Goal: Entertainment & Leisure: Consume media (video, audio)

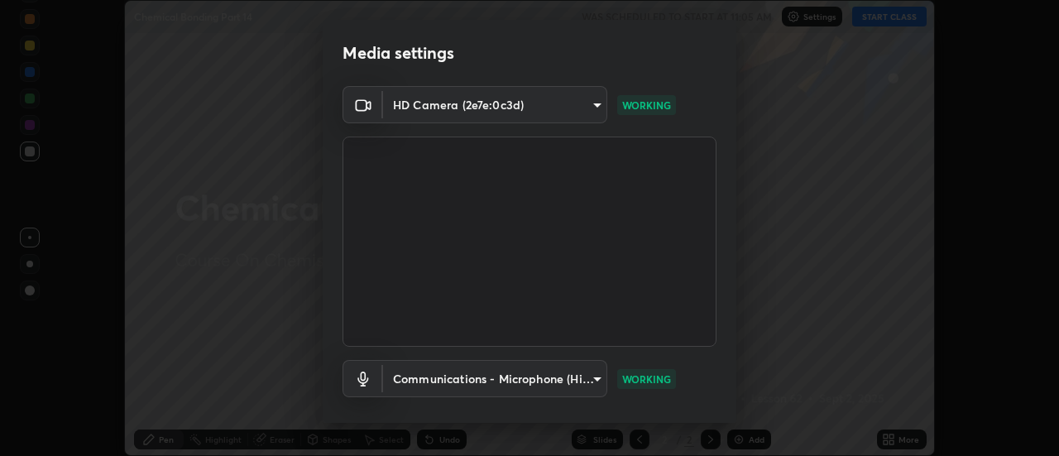
scroll to position [87, 0]
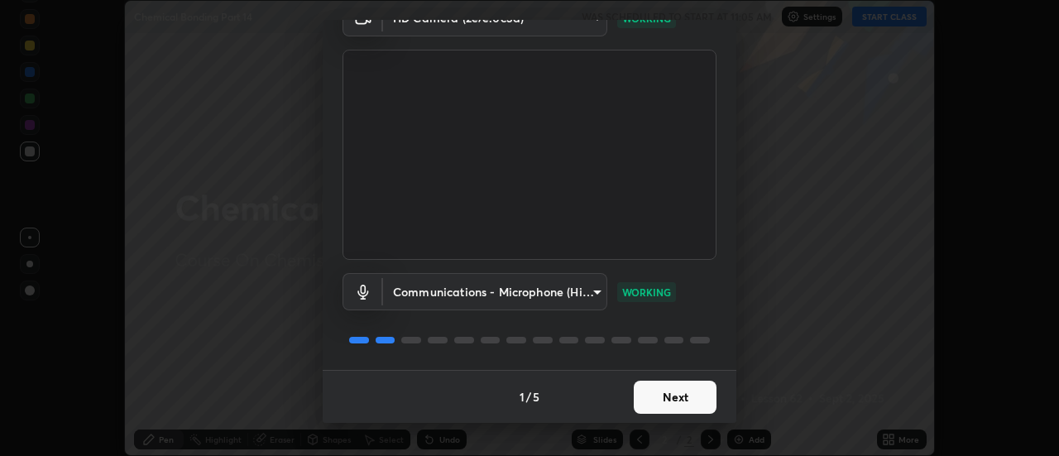
click at [664, 404] on button "Next" at bounding box center [675, 396] width 83 height 33
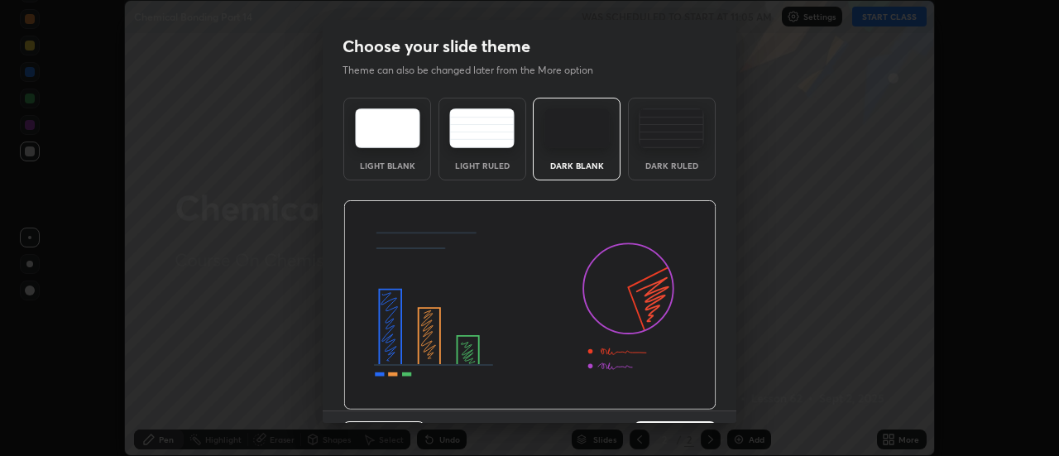
scroll to position [41, 0]
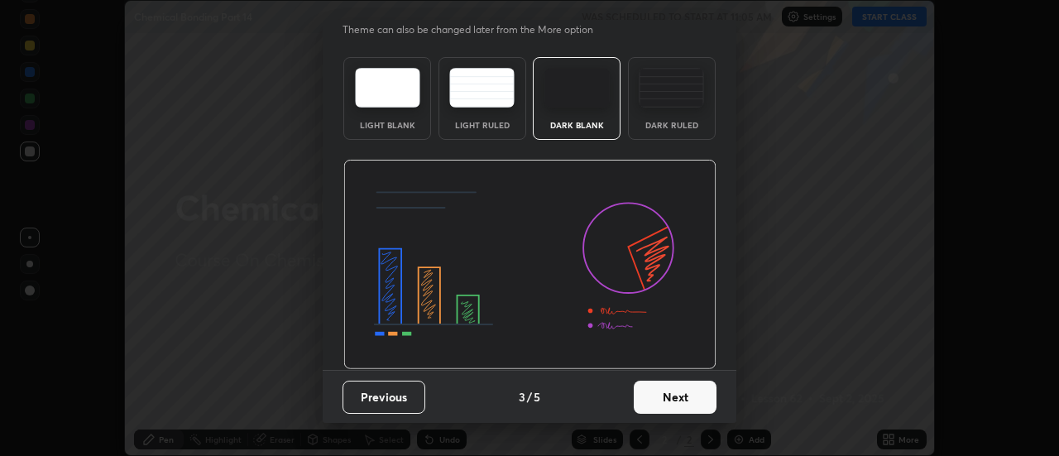
click at [673, 400] on button "Next" at bounding box center [675, 396] width 83 height 33
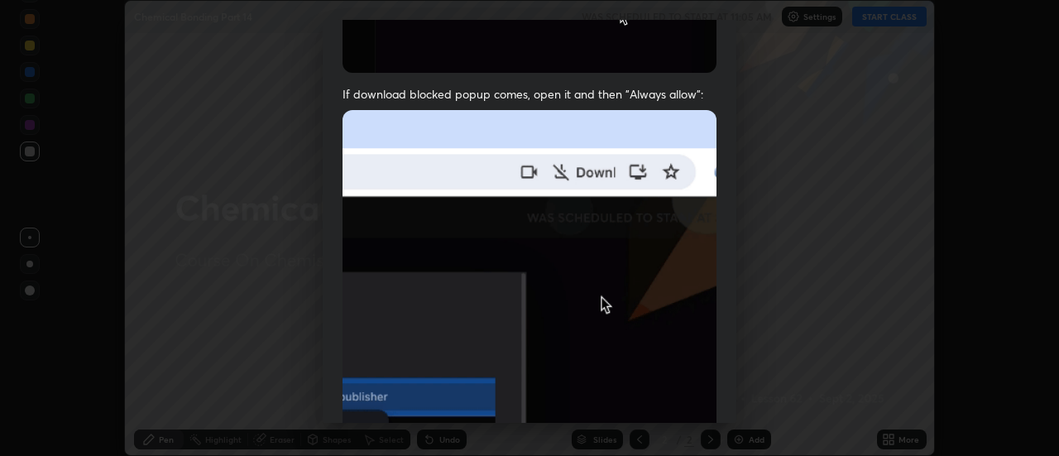
click at [619, 402] on img at bounding box center [529, 290] width 374 height 361
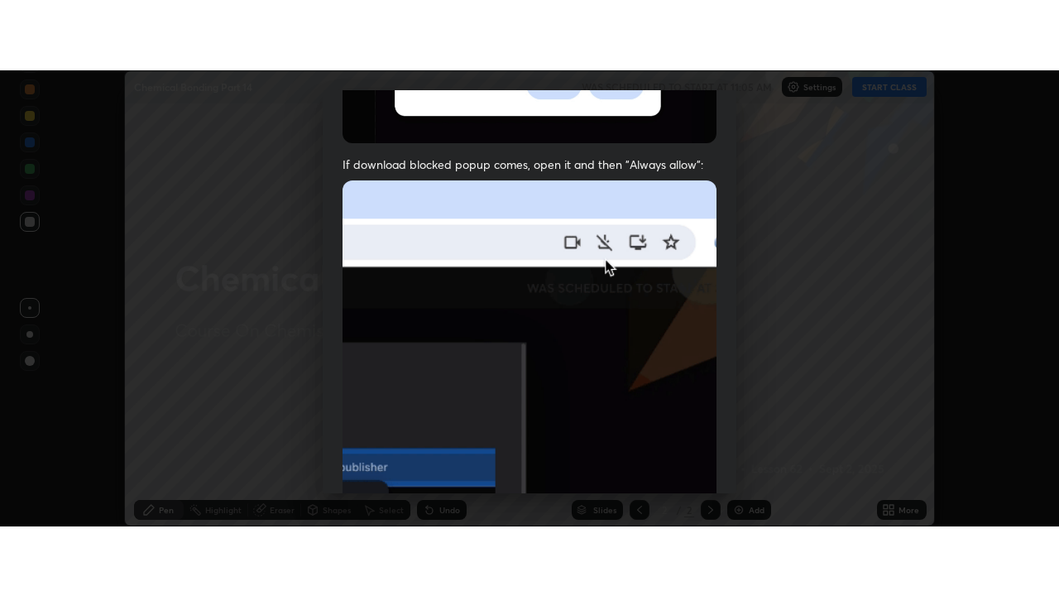
scroll to position [424, 0]
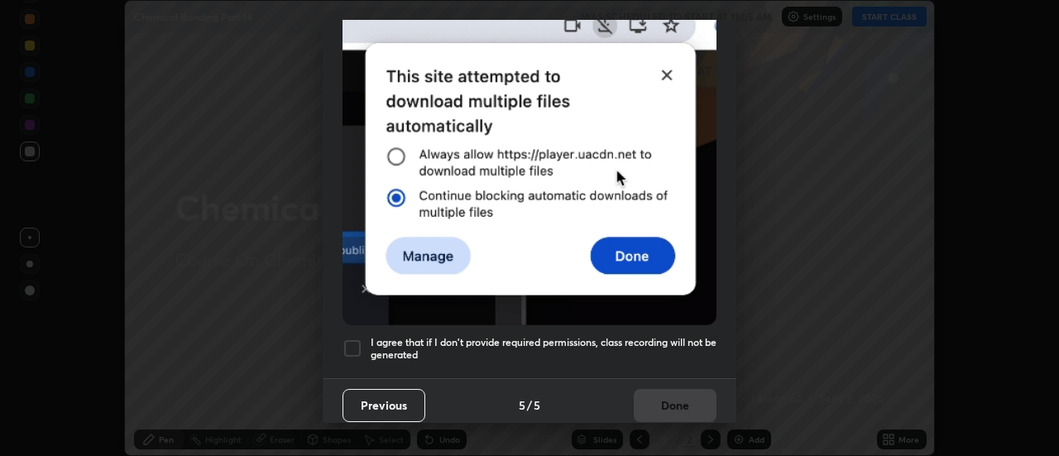
click at [624, 336] on h5 "I agree that if I don't provide required permissions, class recording will not …" at bounding box center [544, 349] width 346 height 26
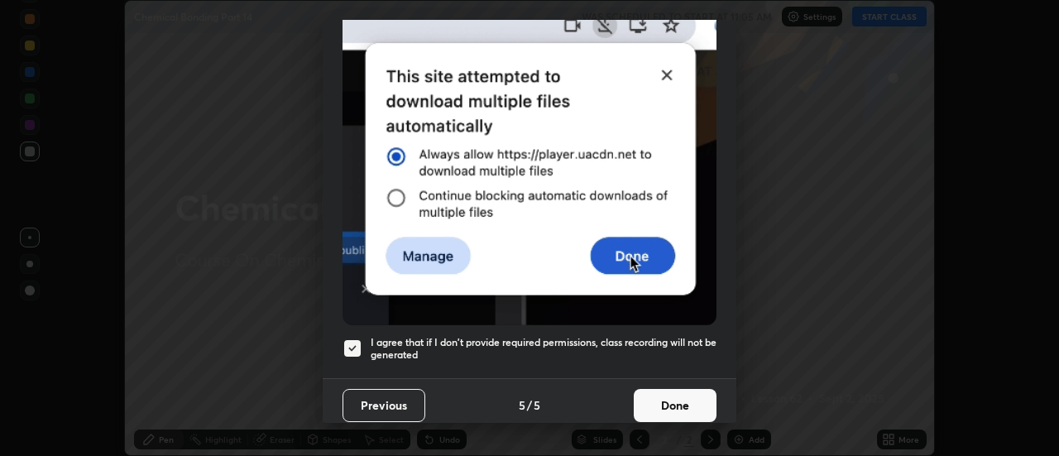
click at [660, 391] on button "Done" at bounding box center [675, 405] width 83 height 33
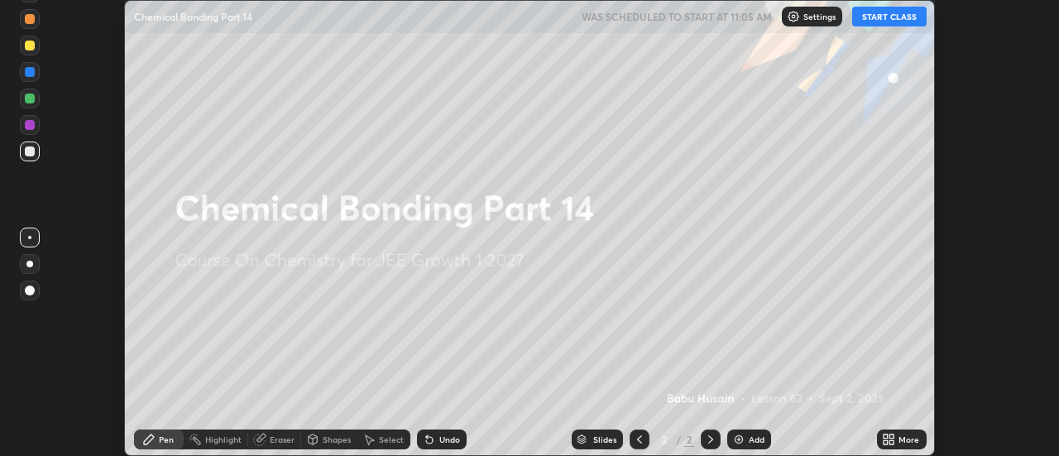
click at [883, 22] on button "START CLASS" at bounding box center [889, 17] width 74 height 20
click at [893, 438] on icon at bounding box center [892, 436] width 4 height 4
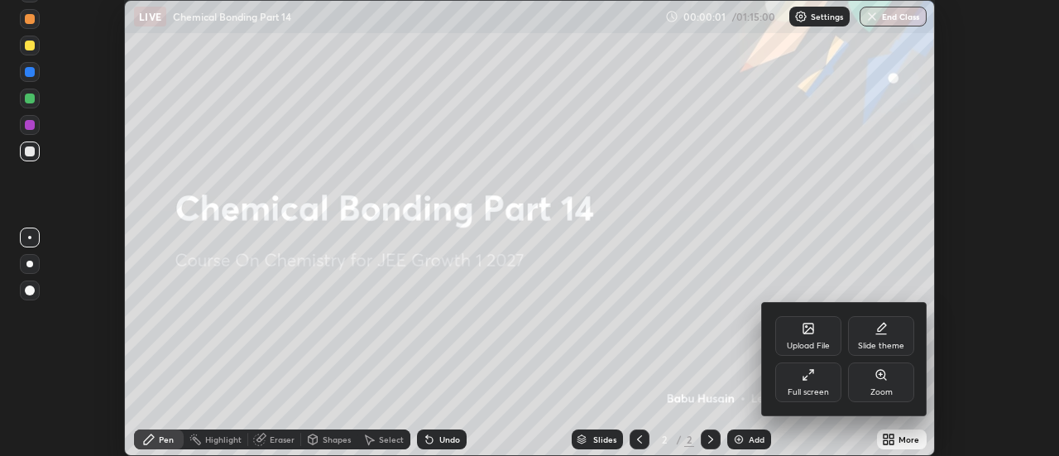
click at [819, 385] on div "Full screen" at bounding box center [808, 382] width 66 height 40
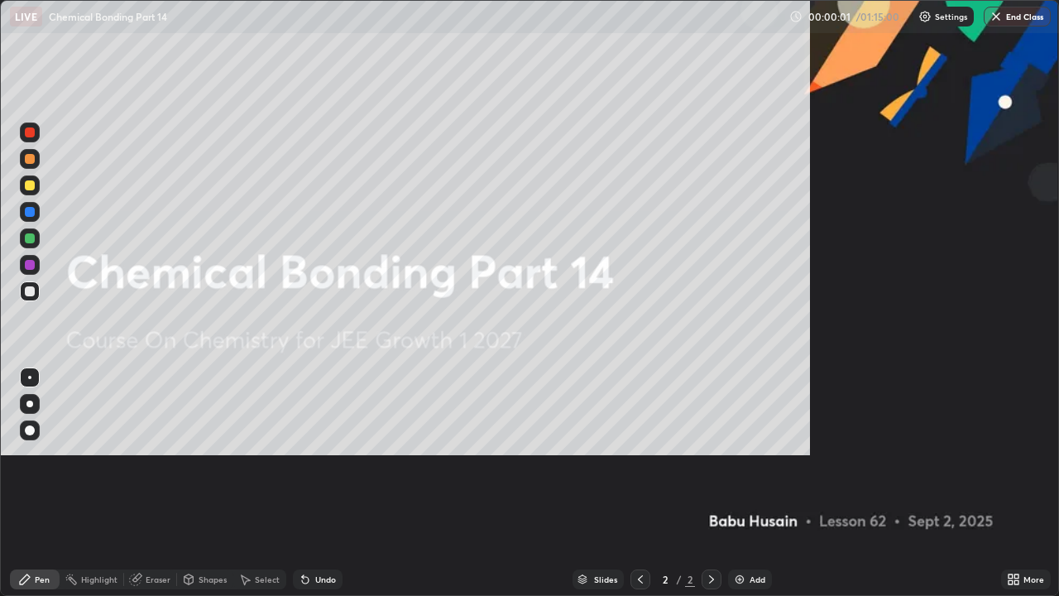
scroll to position [596, 1059]
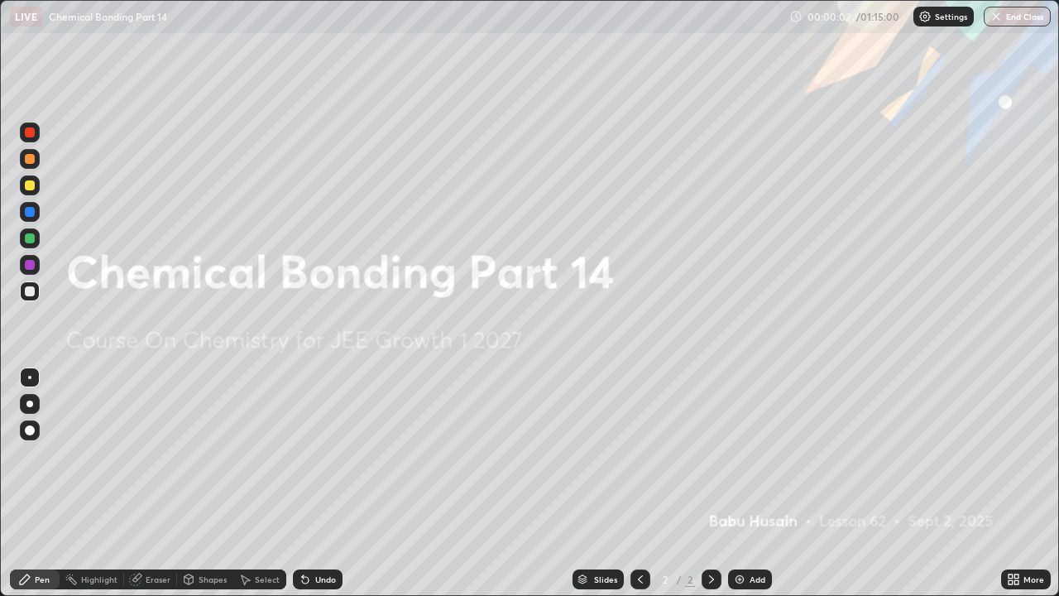
click at [753, 455] on div "Add" at bounding box center [757, 579] width 16 height 8
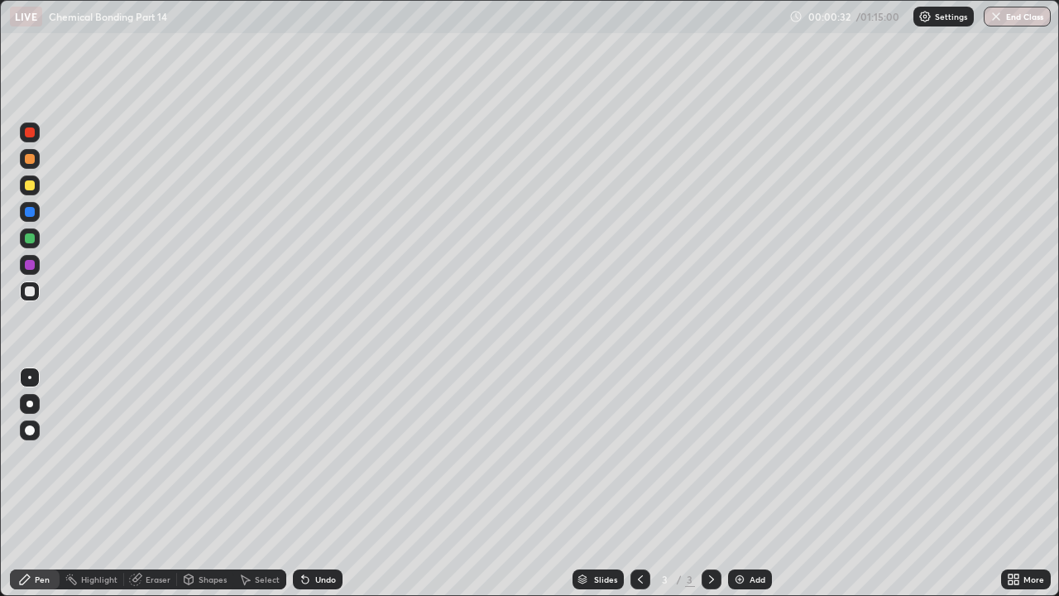
click at [30, 292] on div at bounding box center [30, 291] width 10 height 10
click at [30, 184] on div at bounding box center [30, 185] width 10 height 10
click at [732, 455] on div "Add" at bounding box center [750, 579] width 44 height 20
click at [30, 157] on div at bounding box center [30, 159] width 10 height 10
click at [189, 455] on icon at bounding box center [188, 579] width 9 height 10
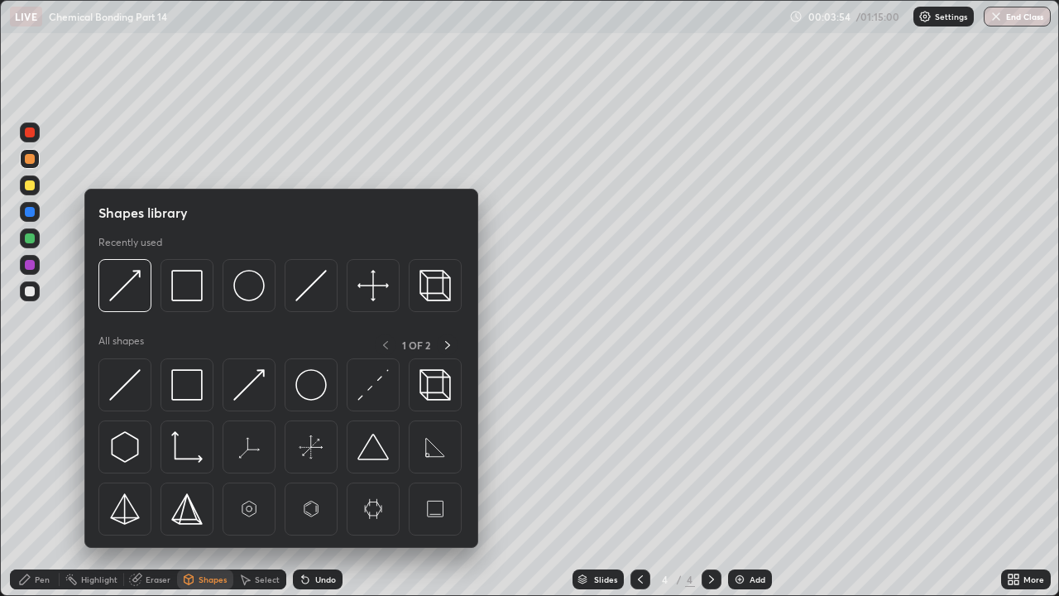
click at [151, 455] on div "Eraser" at bounding box center [158, 579] width 25 height 8
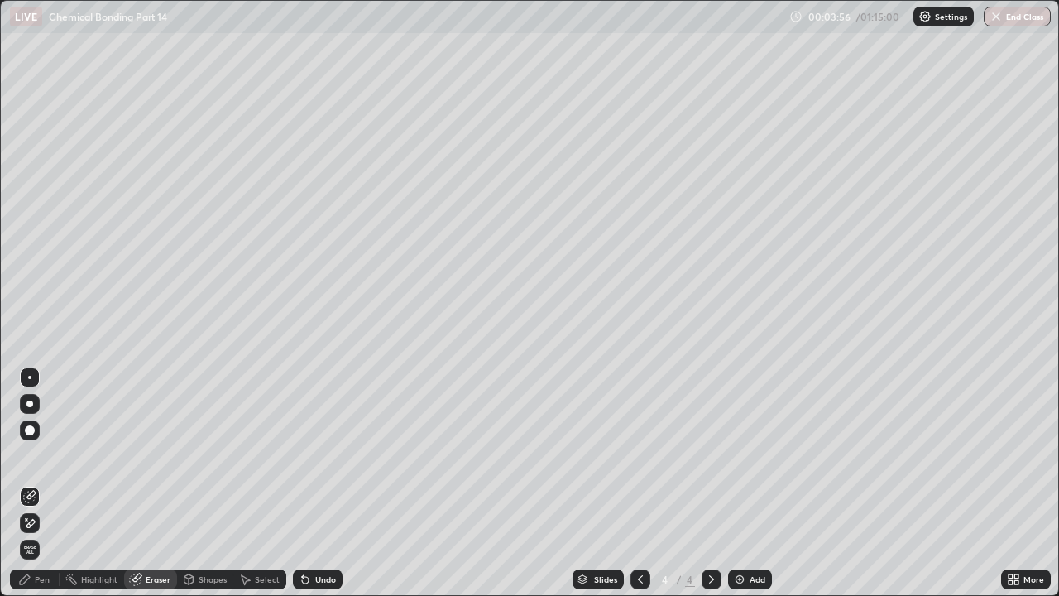
click at [38, 455] on div "Pen" at bounding box center [35, 579] width 50 height 20
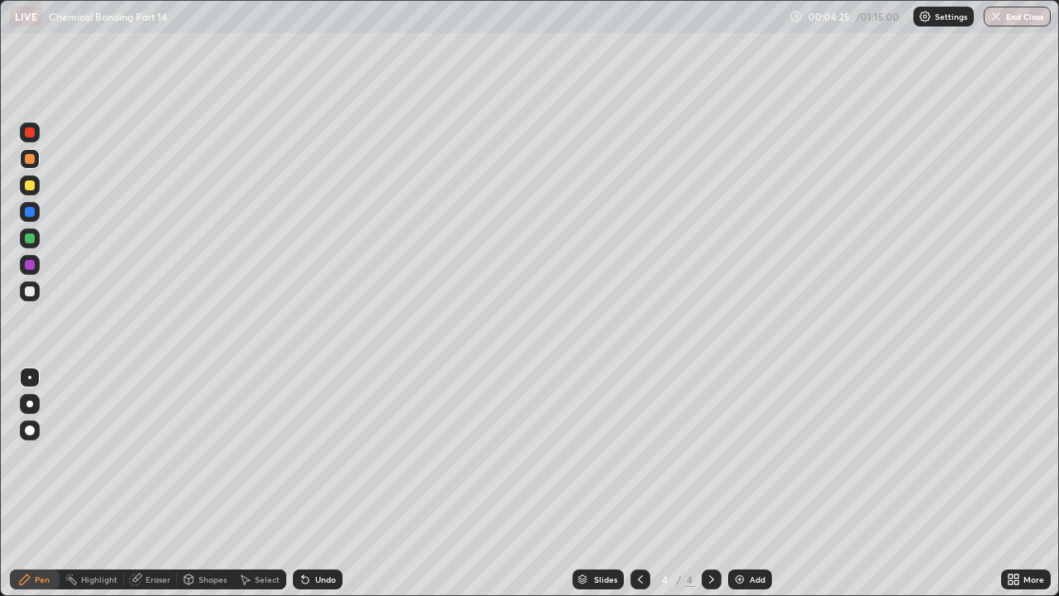
click at [30, 265] on div at bounding box center [30, 265] width 10 height 10
click at [30, 160] on div at bounding box center [30, 159] width 10 height 10
click at [31, 242] on div at bounding box center [30, 238] width 10 height 10
click at [31, 294] on div at bounding box center [30, 291] width 10 height 10
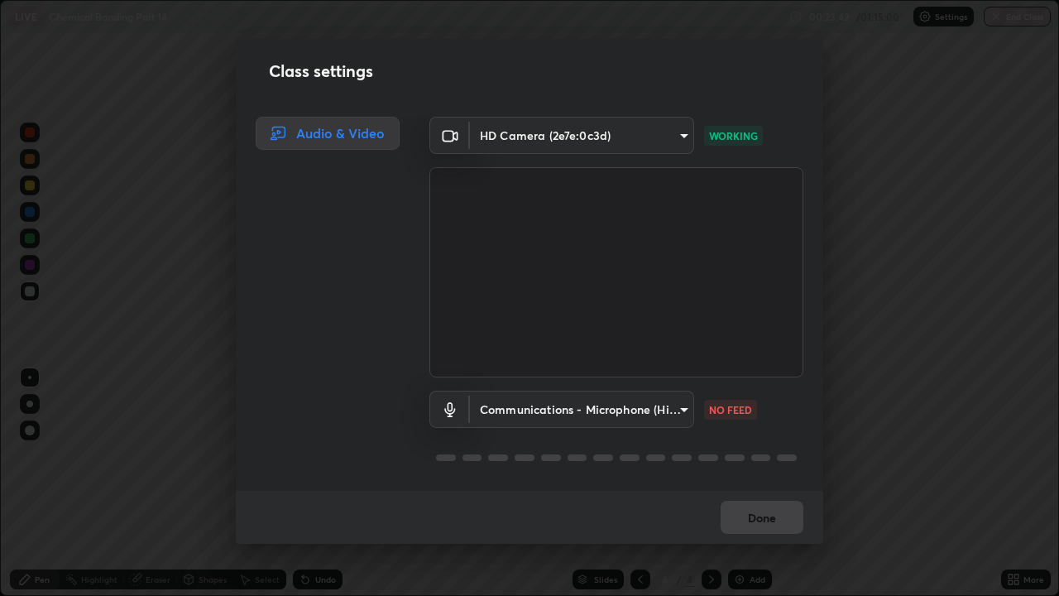
click at [532, 455] on div "Done" at bounding box center [529, 516] width 587 height 53
click at [771, 455] on button "Done" at bounding box center [761, 516] width 83 height 33
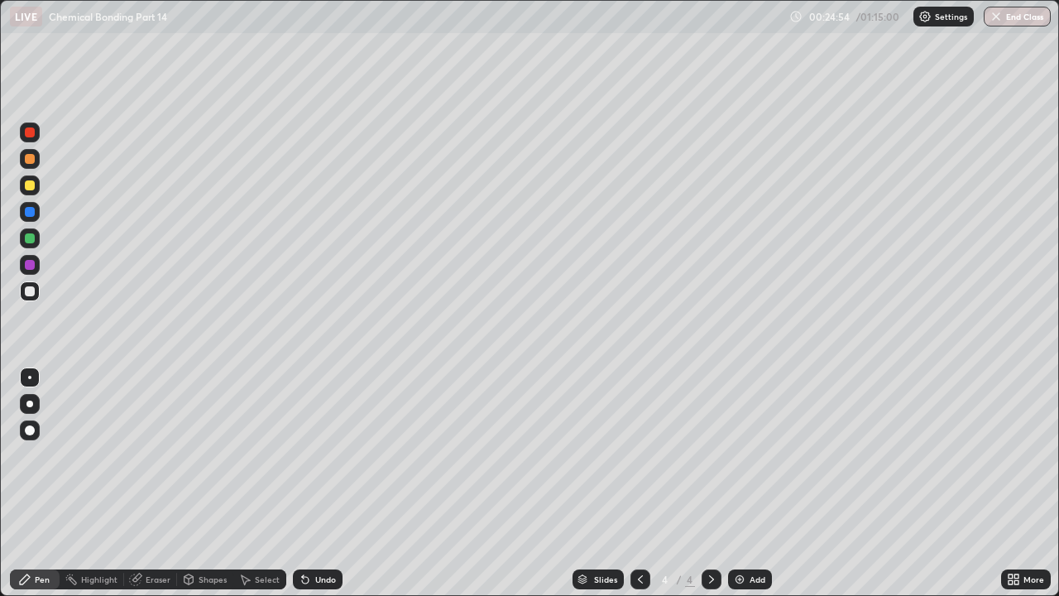
click at [133, 455] on icon at bounding box center [135, 579] width 11 height 11
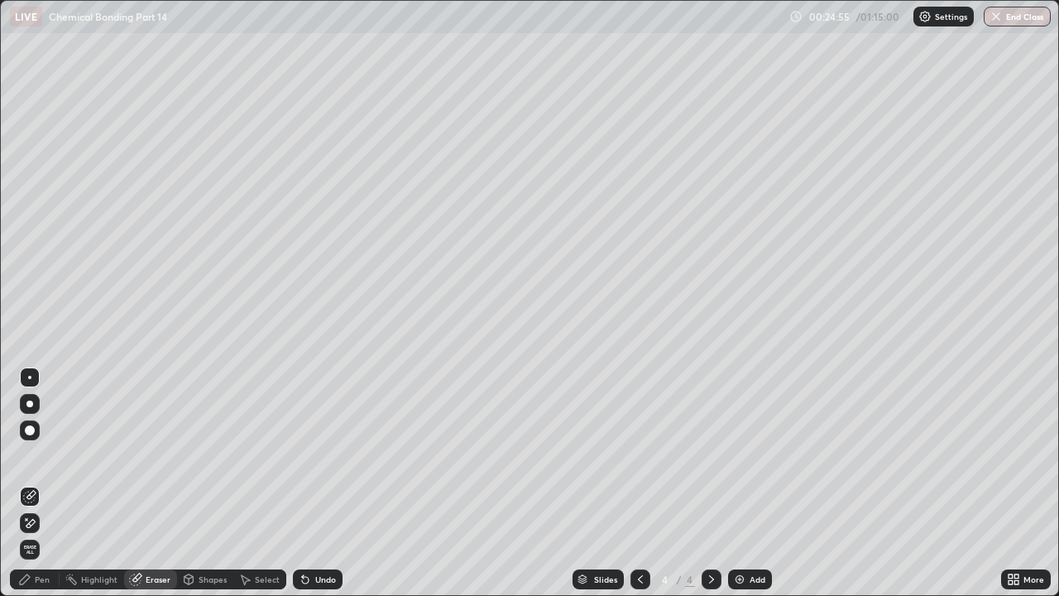
click at [33, 455] on div "Pen" at bounding box center [35, 579] width 50 height 20
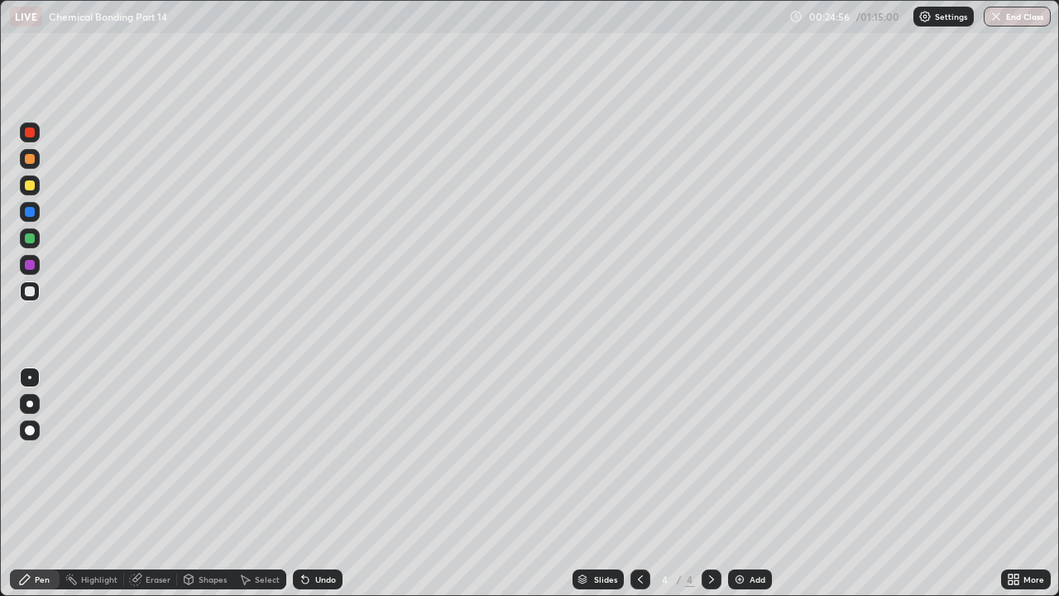
click at [29, 218] on div at bounding box center [30, 212] width 20 height 20
click at [137, 455] on icon at bounding box center [135, 579] width 11 height 11
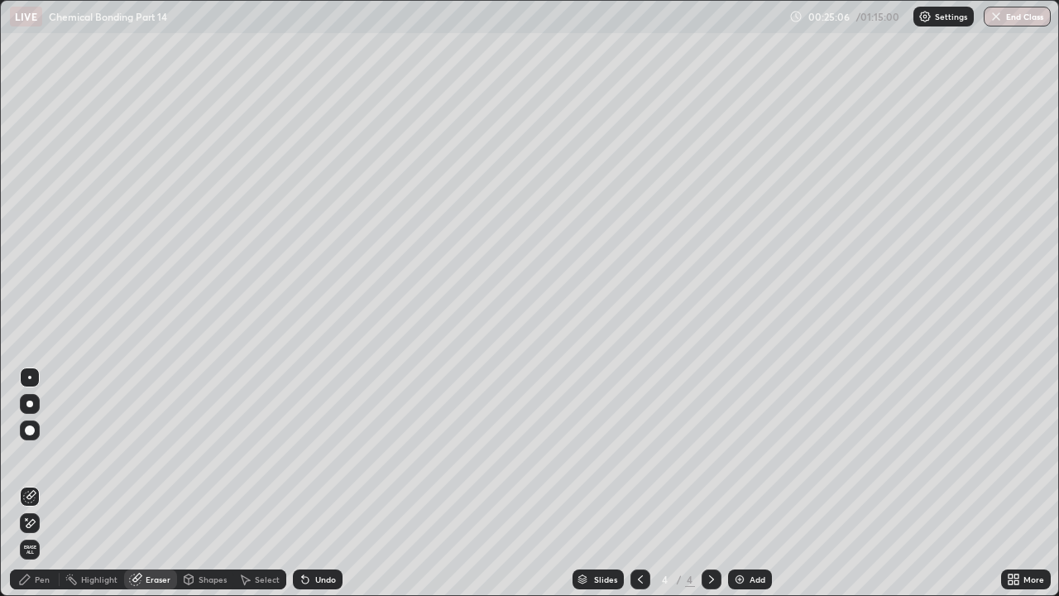
click at [41, 455] on div "Pen" at bounding box center [35, 579] width 50 height 20
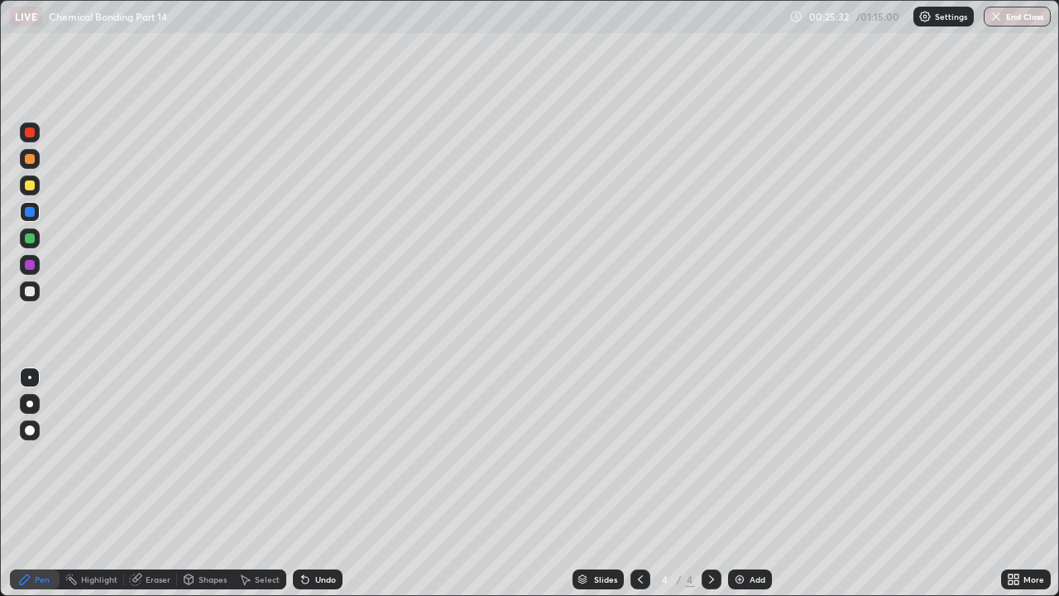
click at [330, 455] on div "Undo" at bounding box center [318, 579] width 50 height 20
click at [746, 455] on div "Add" at bounding box center [750, 579] width 44 height 20
click at [29, 157] on div at bounding box center [30, 159] width 10 height 10
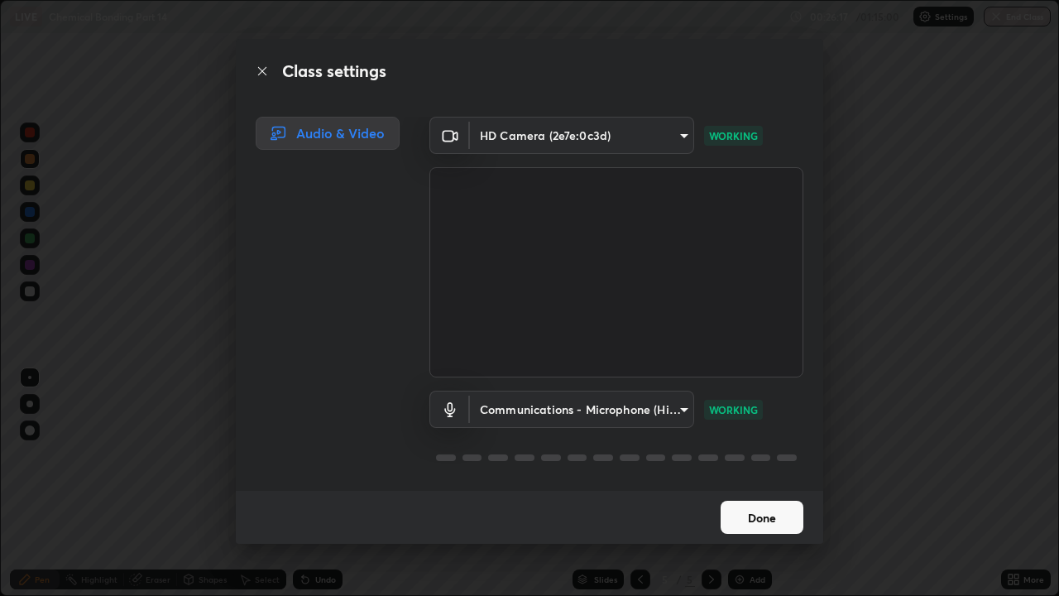
click at [766, 455] on button "Done" at bounding box center [761, 516] width 83 height 33
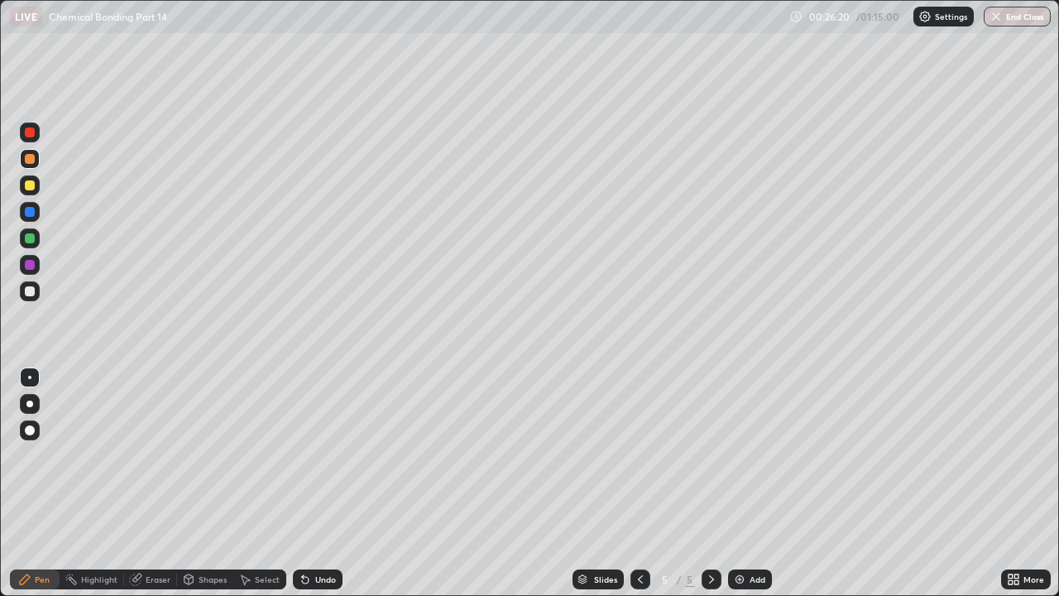
click at [30, 193] on div at bounding box center [30, 185] width 20 height 20
click at [319, 455] on div "Undo" at bounding box center [318, 579] width 50 height 20
click at [321, 455] on div "Undo" at bounding box center [325, 579] width 21 height 8
click at [323, 455] on div "Undo" at bounding box center [325, 579] width 21 height 8
click at [308, 455] on icon at bounding box center [305, 578] width 13 height 13
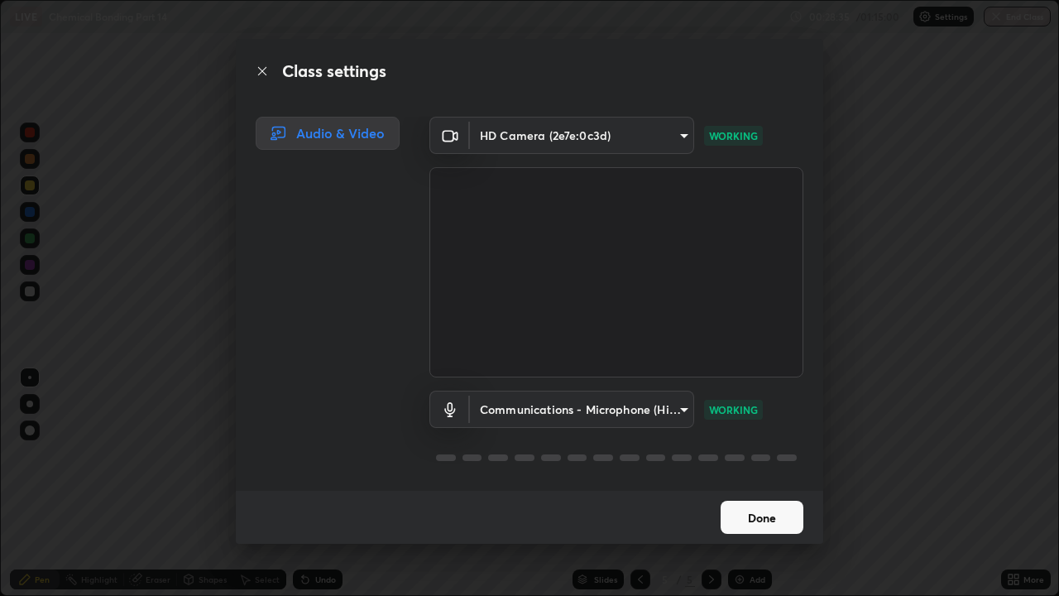
click at [734, 455] on button "Done" at bounding box center [761, 516] width 83 height 33
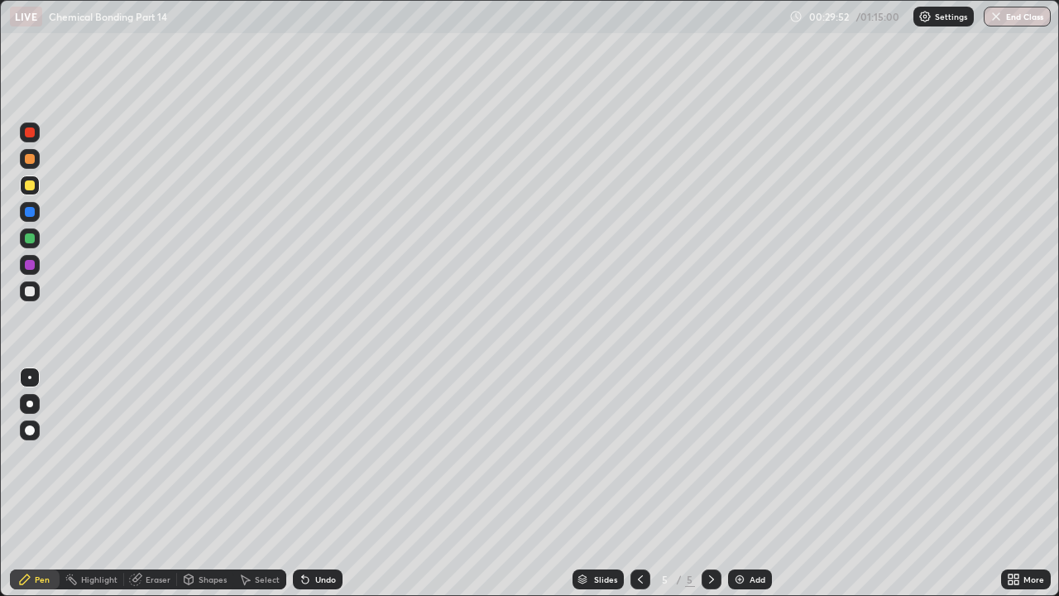
click at [313, 455] on div "Undo" at bounding box center [318, 579] width 50 height 20
click at [314, 455] on div "Undo" at bounding box center [318, 579] width 50 height 20
click at [315, 455] on div "Undo" at bounding box center [325, 579] width 21 height 8
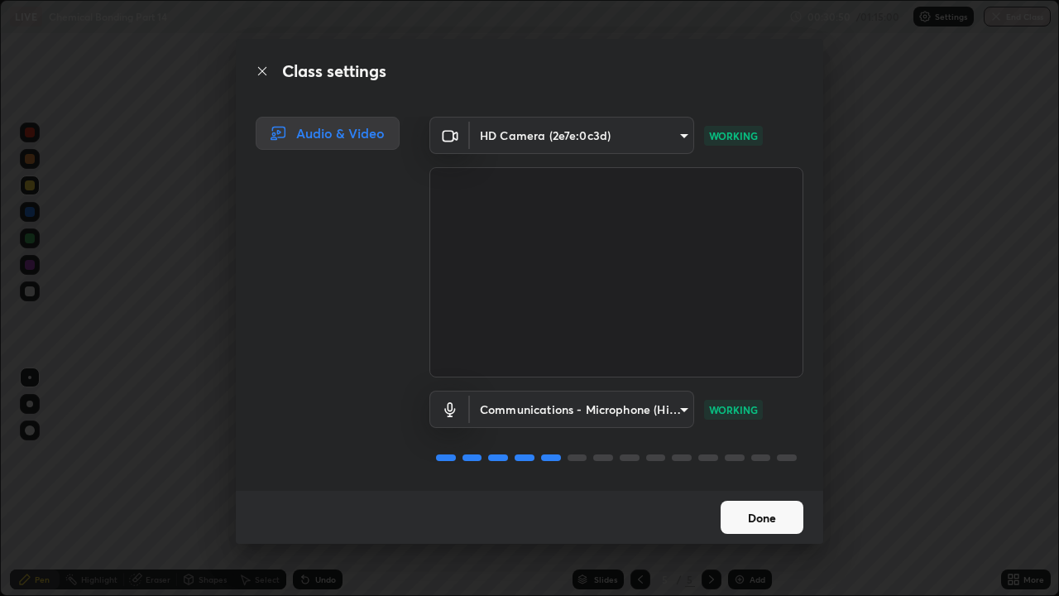
click at [768, 455] on button "Done" at bounding box center [761, 516] width 83 height 33
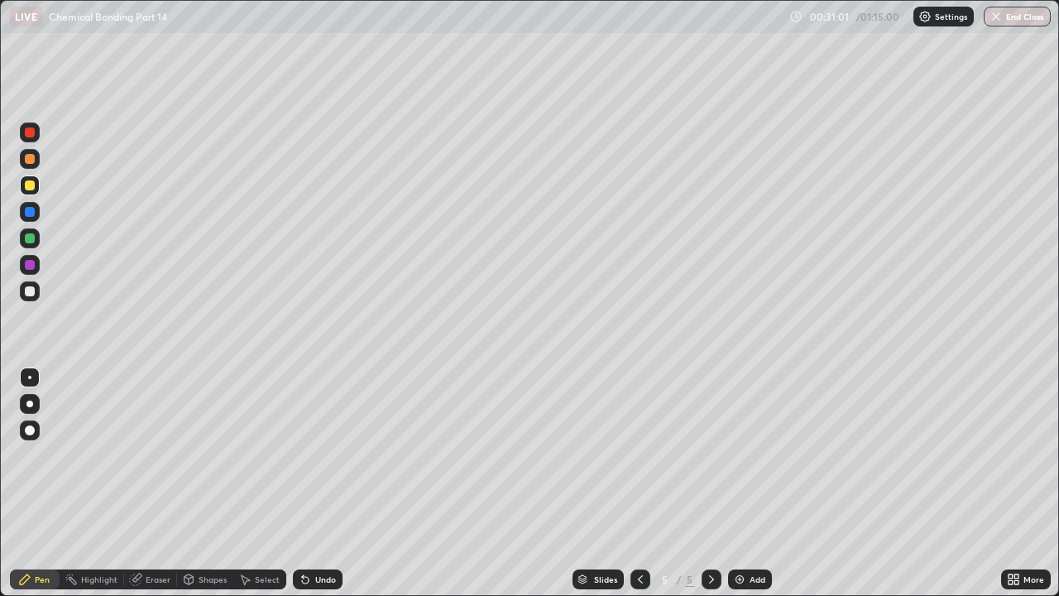
click at [147, 455] on div "Eraser" at bounding box center [158, 579] width 25 height 8
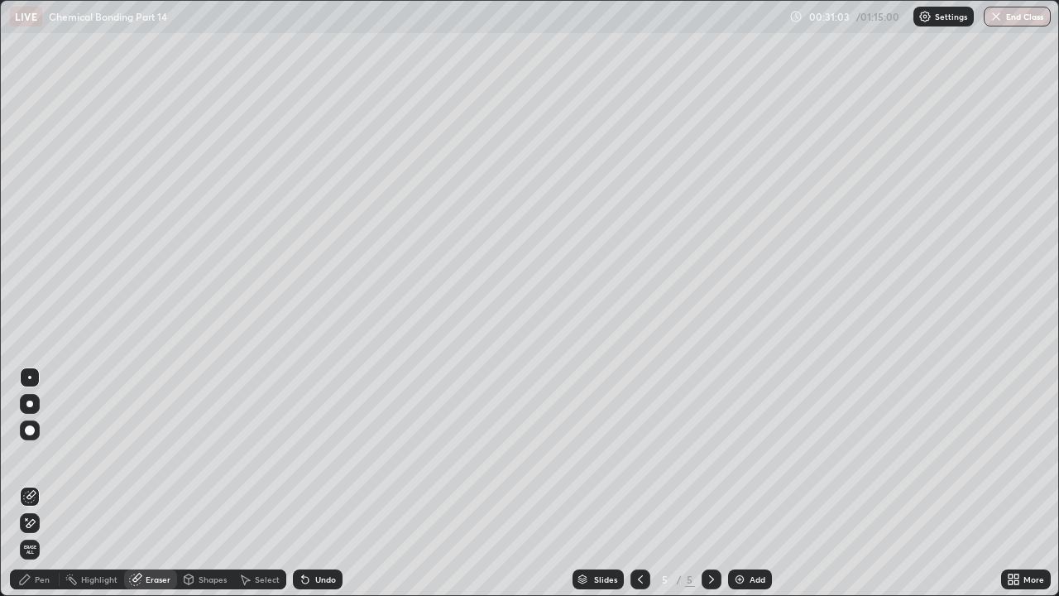
click at [34, 455] on div "Pen" at bounding box center [35, 579] width 50 height 20
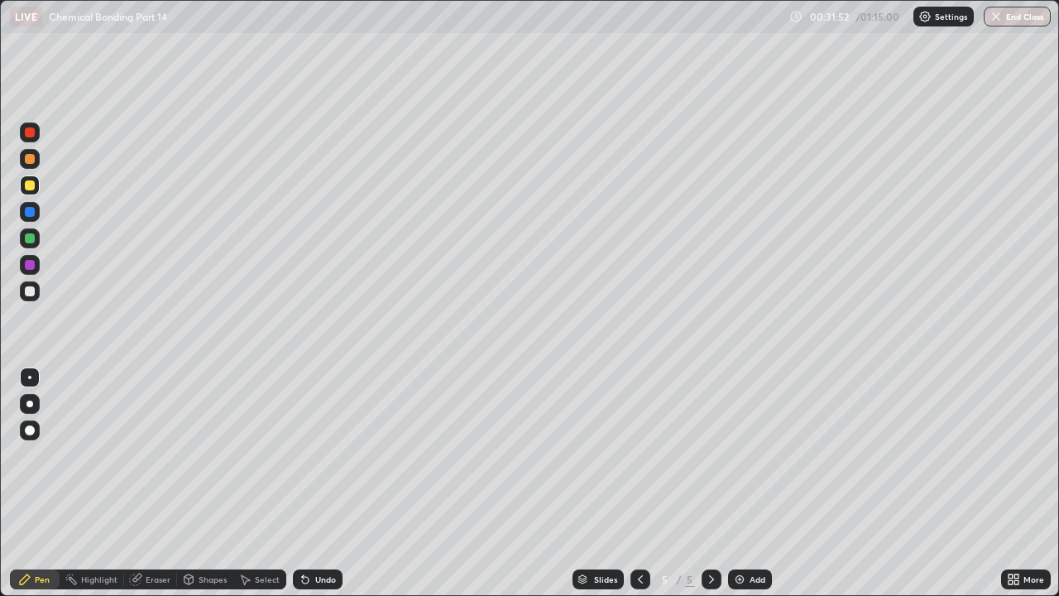
click at [741, 455] on img at bounding box center [739, 578] width 13 height 13
click at [639, 455] on icon at bounding box center [640, 578] width 13 height 13
click at [737, 455] on img at bounding box center [739, 578] width 13 height 13
click at [639, 455] on icon at bounding box center [640, 578] width 13 height 13
click at [647, 455] on div at bounding box center [640, 579] width 20 height 20
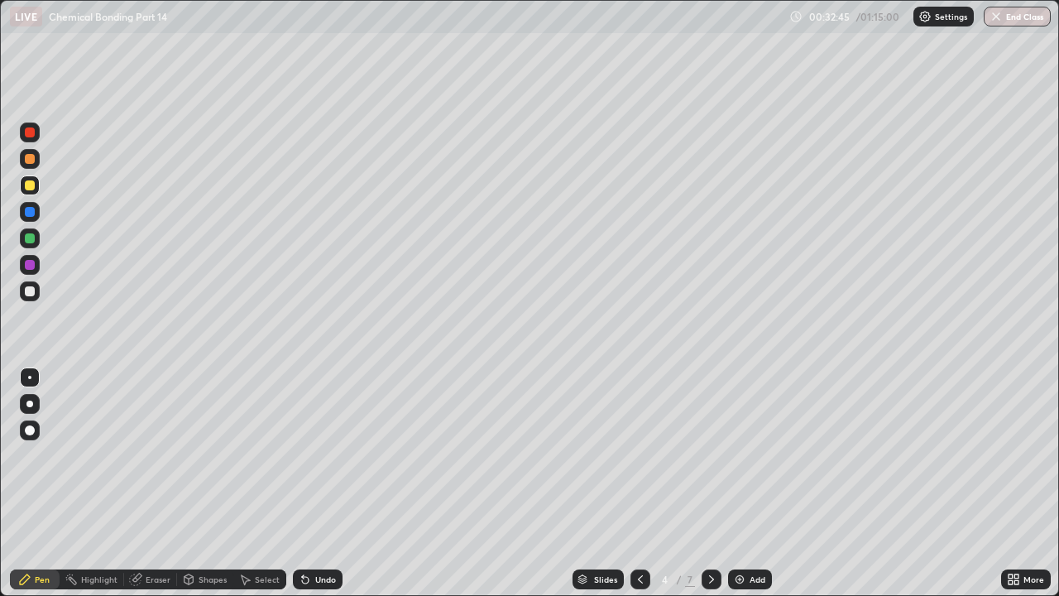
click at [639, 455] on icon at bounding box center [640, 578] width 13 height 13
click at [709, 455] on icon at bounding box center [711, 579] width 5 height 8
click at [30, 186] on div at bounding box center [30, 185] width 10 height 10
click at [639, 455] on icon at bounding box center [640, 578] width 13 height 13
click at [710, 455] on icon at bounding box center [711, 578] width 13 height 13
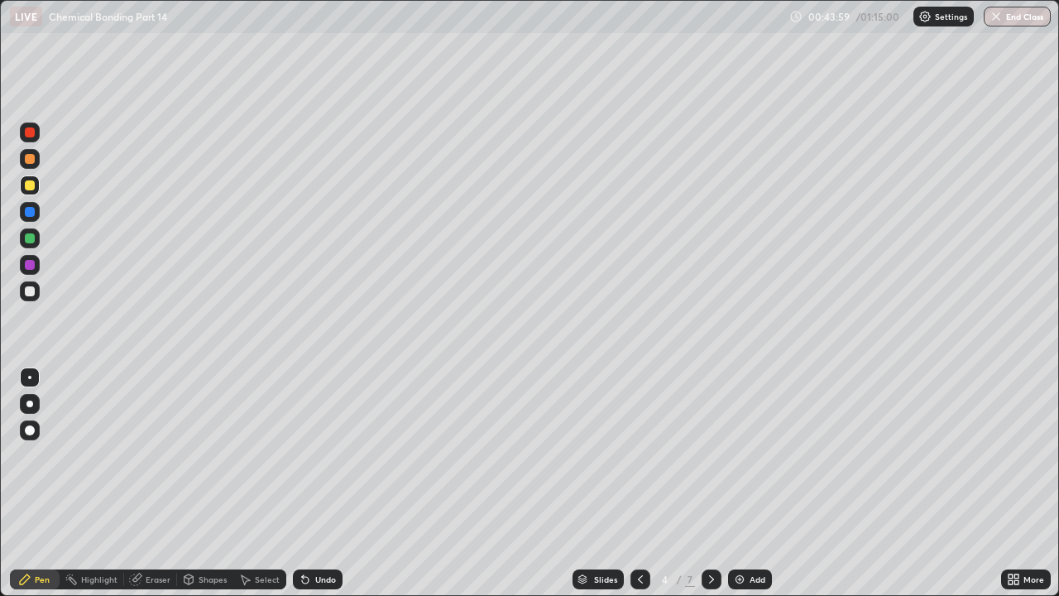
click at [718, 455] on div at bounding box center [711, 579] width 20 height 20
click at [740, 455] on img at bounding box center [739, 578] width 13 height 13
click at [31, 160] on div at bounding box center [30, 159] width 10 height 10
click at [710, 455] on icon at bounding box center [711, 578] width 13 height 13
click at [642, 455] on icon at bounding box center [640, 578] width 13 height 13
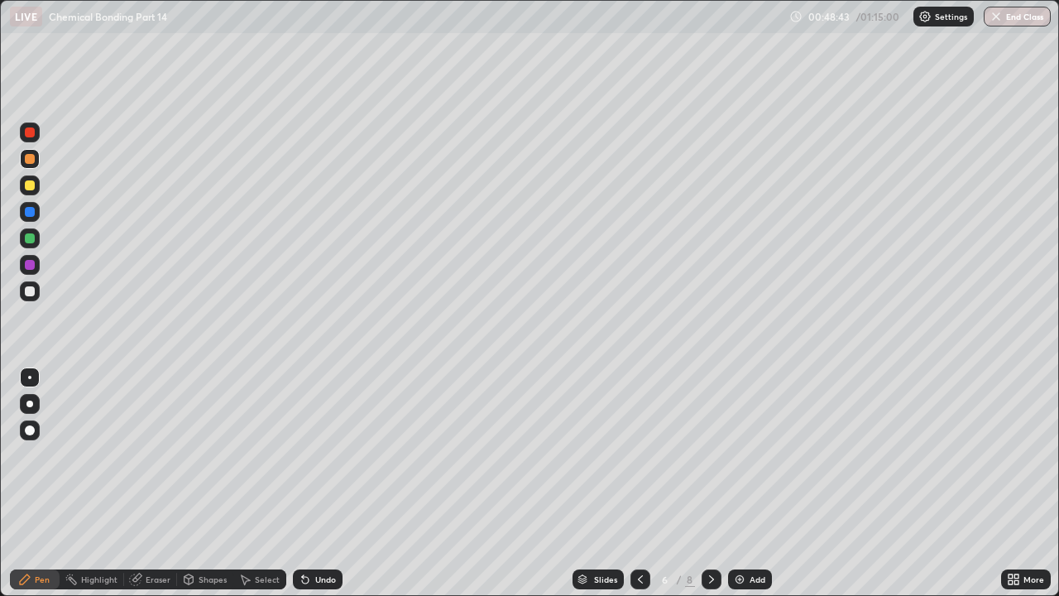
click at [31, 159] on div at bounding box center [30, 159] width 10 height 10
click at [26, 162] on div at bounding box center [30, 159] width 10 height 10
click at [32, 160] on div at bounding box center [30, 159] width 10 height 10
click at [303, 455] on icon at bounding box center [305, 580] width 7 height 7
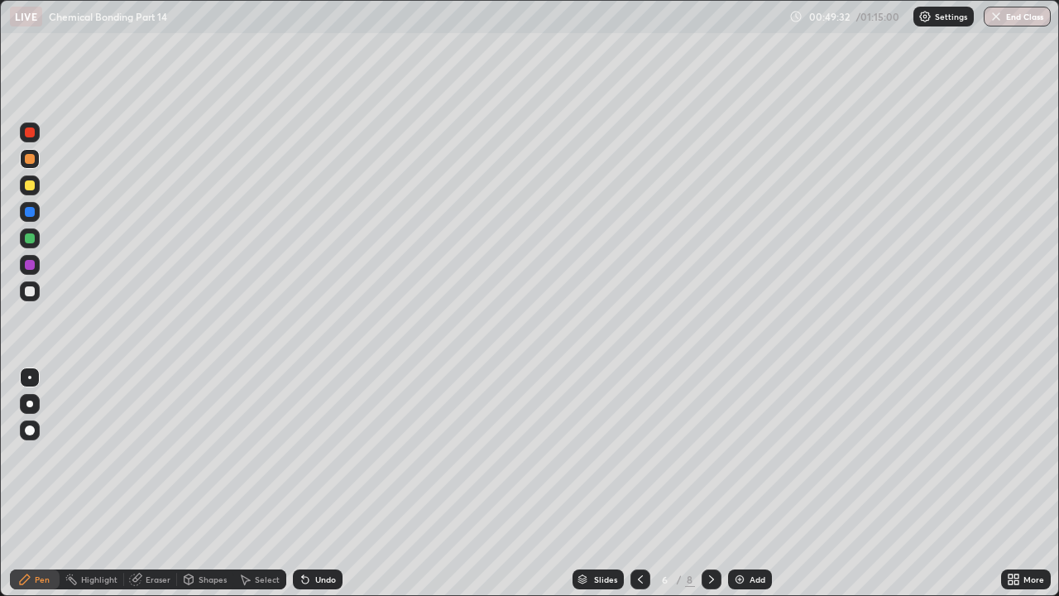
click at [30, 216] on div at bounding box center [30, 212] width 10 height 10
click at [30, 186] on div at bounding box center [30, 185] width 10 height 10
click at [258, 455] on div "Select" at bounding box center [267, 579] width 25 height 8
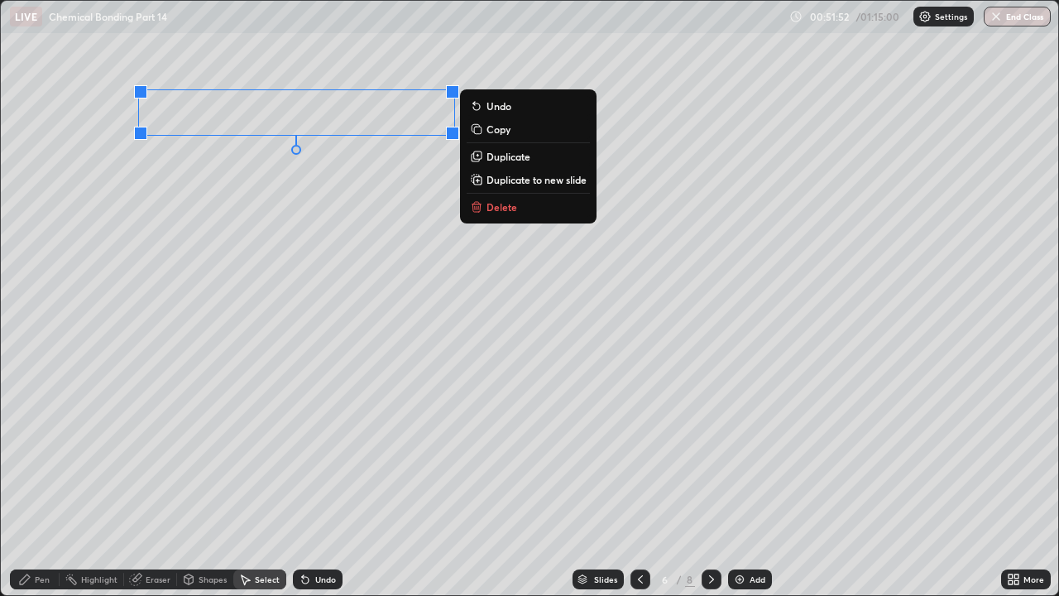
click at [490, 130] on p "Copy" at bounding box center [498, 128] width 24 height 13
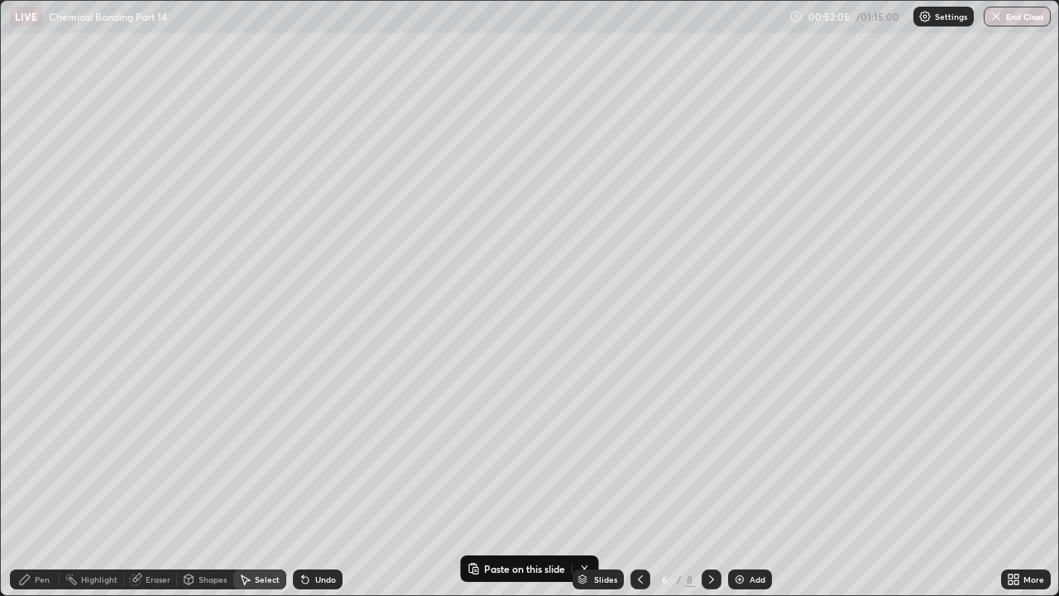
click at [500, 455] on div "Slides 6 / 8 Add" at bounding box center [671, 578] width 658 height 33
click at [471, 455] on div "Slides 6 / 8 Add" at bounding box center [671, 578] width 658 height 33
click at [33, 455] on div "Pen" at bounding box center [35, 579] width 50 height 20
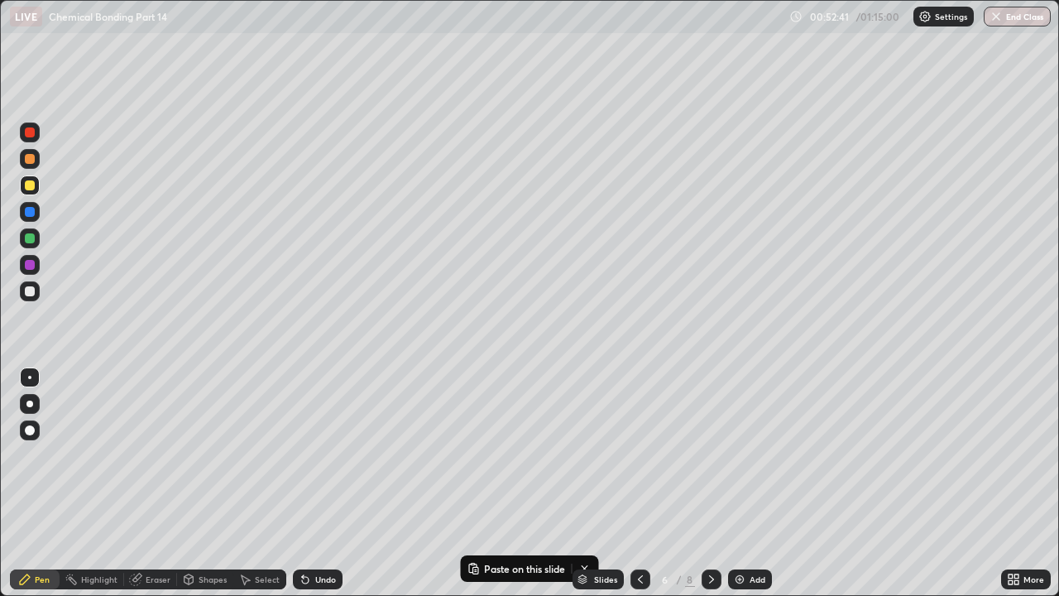
click at [35, 270] on div at bounding box center [30, 265] width 20 height 20
click at [31, 291] on div at bounding box center [30, 291] width 10 height 10
click at [24, 258] on div at bounding box center [30, 265] width 20 height 20
click at [32, 237] on div at bounding box center [30, 238] width 10 height 10
click at [32, 294] on div at bounding box center [30, 291] width 10 height 10
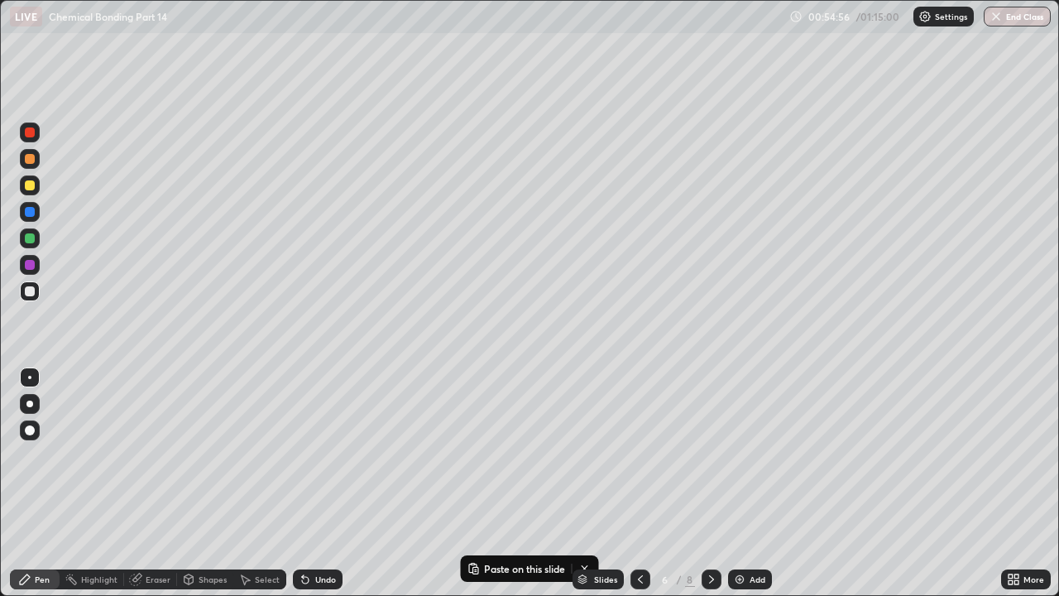
click at [32, 266] on div at bounding box center [30, 265] width 10 height 10
click at [27, 291] on div at bounding box center [30, 291] width 10 height 10
click at [30, 213] on div at bounding box center [30, 212] width 10 height 10
click at [309, 455] on icon at bounding box center [305, 578] width 13 height 13
click at [31, 266] on div at bounding box center [30, 265] width 10 height 10
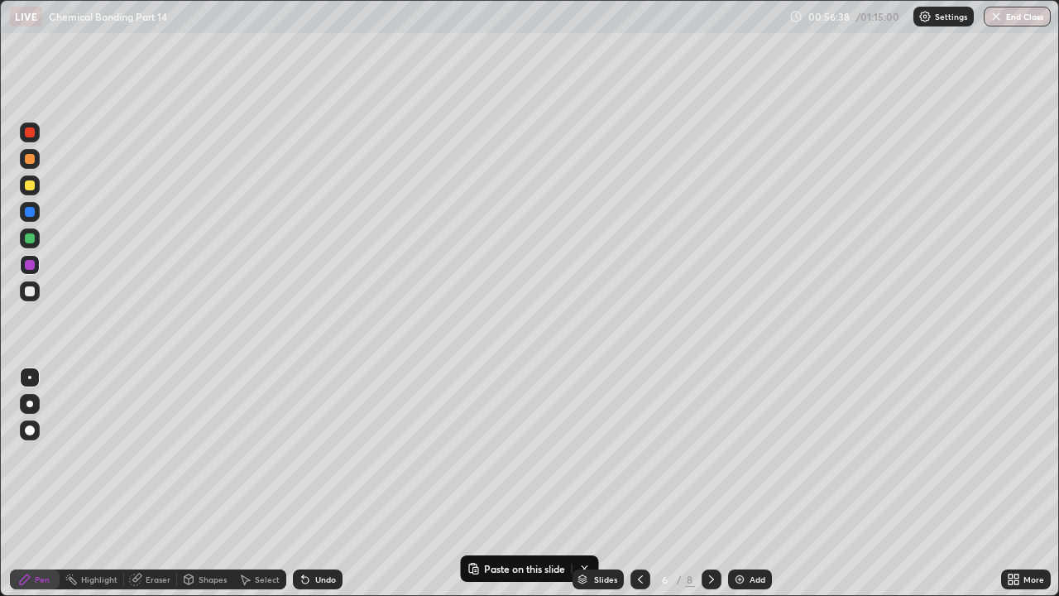
click at [30, 292] on div at bounding box center [30, 291] width 10 height 10
click at [28, 293] on div at bounding box center [30, 291] width 10 height 10
click at [34, 298] on div at bounding box center [30, 291] width 20 height 20
click at [30, 270] on div at bounding box center [30, 265] width 20 height 20
click at [30, 288] on div at bounding box center [30, 291] width 10 height 10
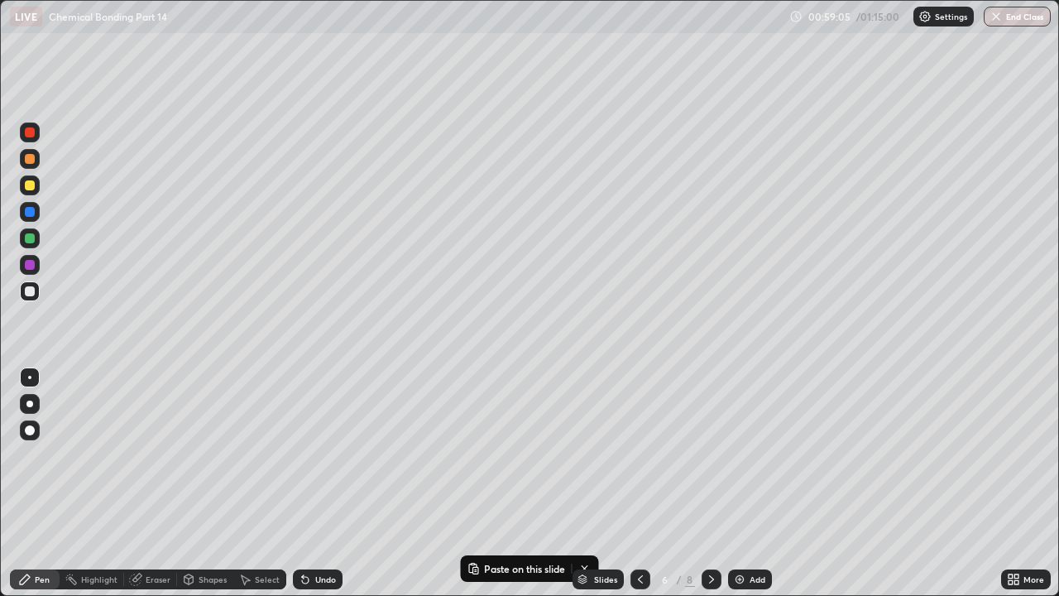
click at [29, 208] on div at bounding box center [30, 212] width 10 height 10
click at [743, 455] on img at bounding box center [739, 578] width 13 height 13
click at [29, 289] on div at bounding box center [30, 291] width 10 height 10
click at [31, 210] on div at bounding box center [30, 212] width 10 height 10
click at [640, 455] on icon at bounding box center [640, 578] width 13 height 13
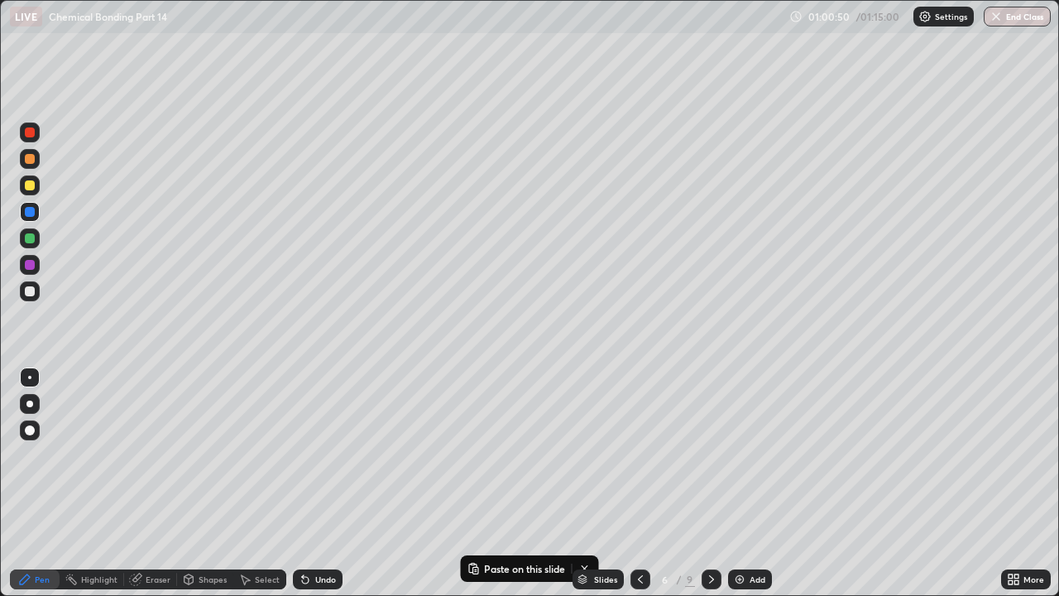
click at [711, 455] on icon at bounding box center [711, 579] width 5 height 8
click at [31, 212] on div at bounding box center [30, 212] width 10 height 10
click at [34, 290] on div at bounding box center [30, 291] width 10 height 10
click at [31, 289] on div at bounding box center [30, 291] width 10 height 10
click at [326, 455] on div "Undo" at bounding box center [325, 579] width 21 height 8
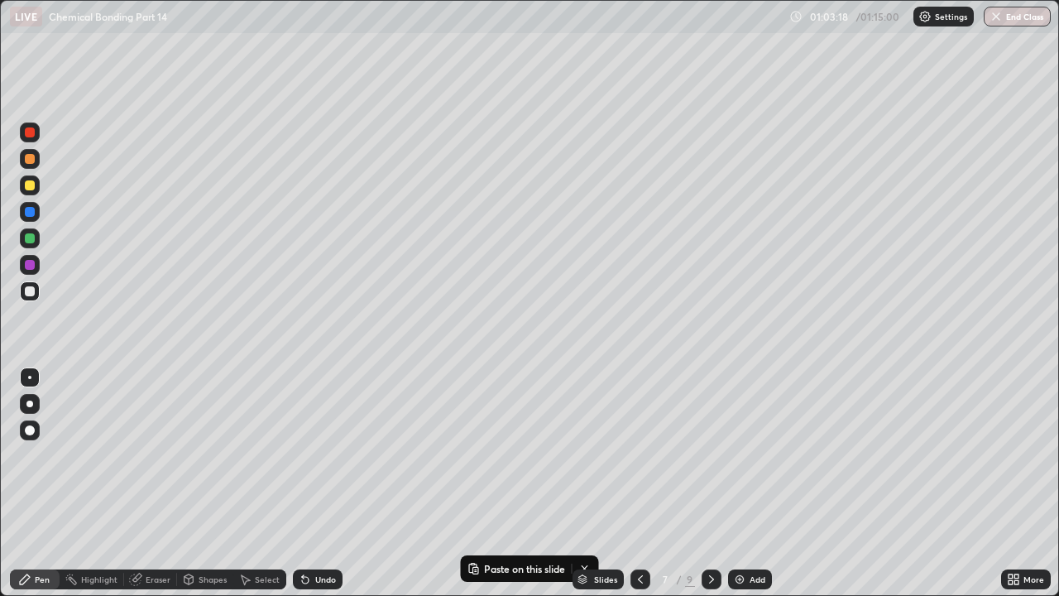
click at [327, 455] on div "Undo" at bounding box center [325, 579] width 21 height 8
click at [29, 297] on div at bounding box center [30, 291] width 20 height 20
click at [310, 455] on div "Undo" at bounding box center [318, 579] width 50 height 20
click at [30, 263] on div at bounding box center [30, 265] width 10 height 10
click at [26, 210] on div at bounding box center [30, 212] width 10 height 10
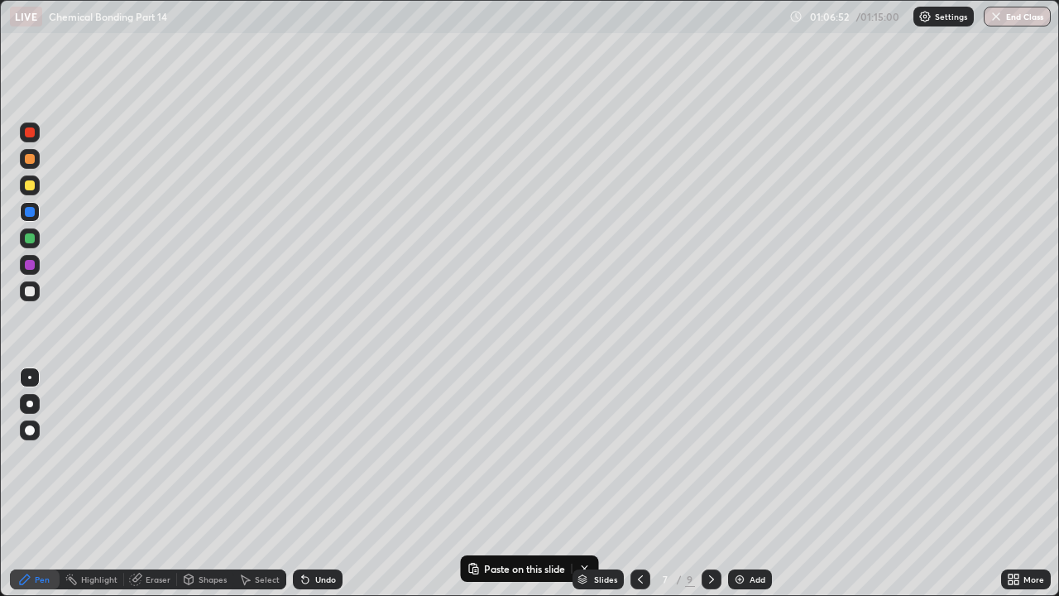
click at [744, 455] on img at bounding box center [739, 578] width 13 height 13
click at [30, 292] on div at bounding box center [30, 291] width 10 height 10
click at [315, 455] on div "Undo" at bounding box center [325, 579] width 21 height 8
click at [310, 455] on div "Undo" at bounding box center [318, 579] width 50 height 20
click at [31, 185] on div at bounding box center [30, 185] width 10 height 10
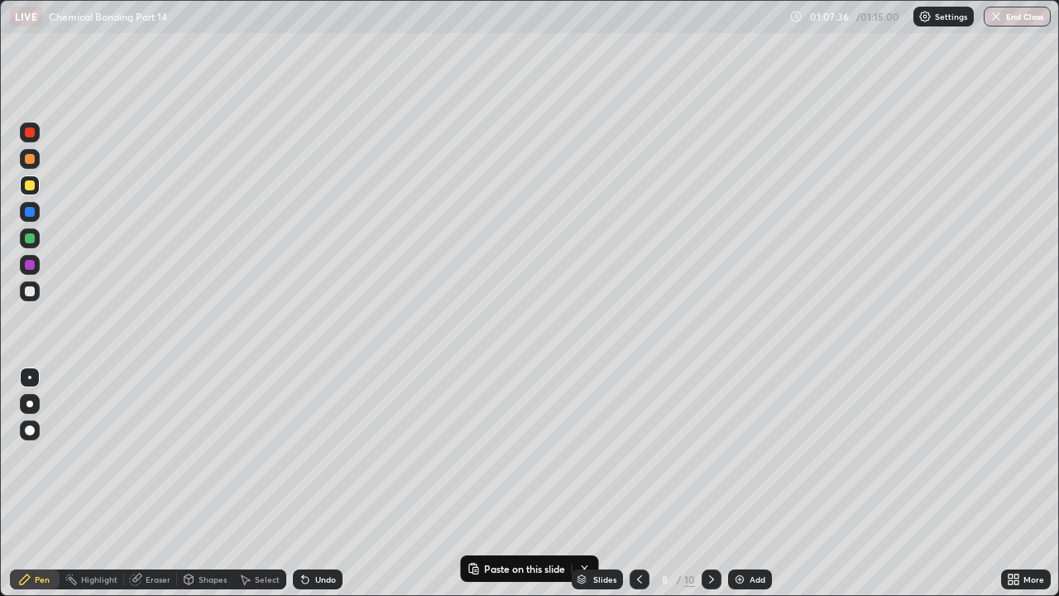
click at [638, 455] on icon at bounding box center [639, 578] width 13 height 13
click at [711, 455] on div at bounding box center [711, 579] width 20 height 20
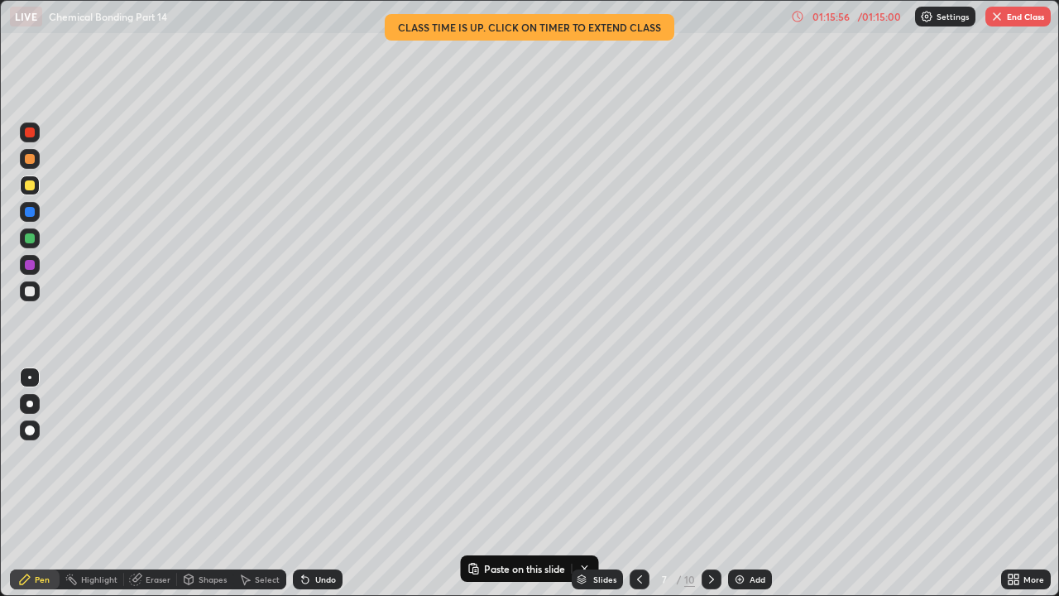
click at [708, 455] on icon at bounding box center [711, 578] width 13 height 13
click at [711, 455] on icon at bounding box center [711, 579] width 5 height 8
click at [639, 455] on icon at bounding box center [639, 578] width 13 height 13
click at [143, 455] on div "Eraser" at bounding box center [150, 579] width 53 height 20
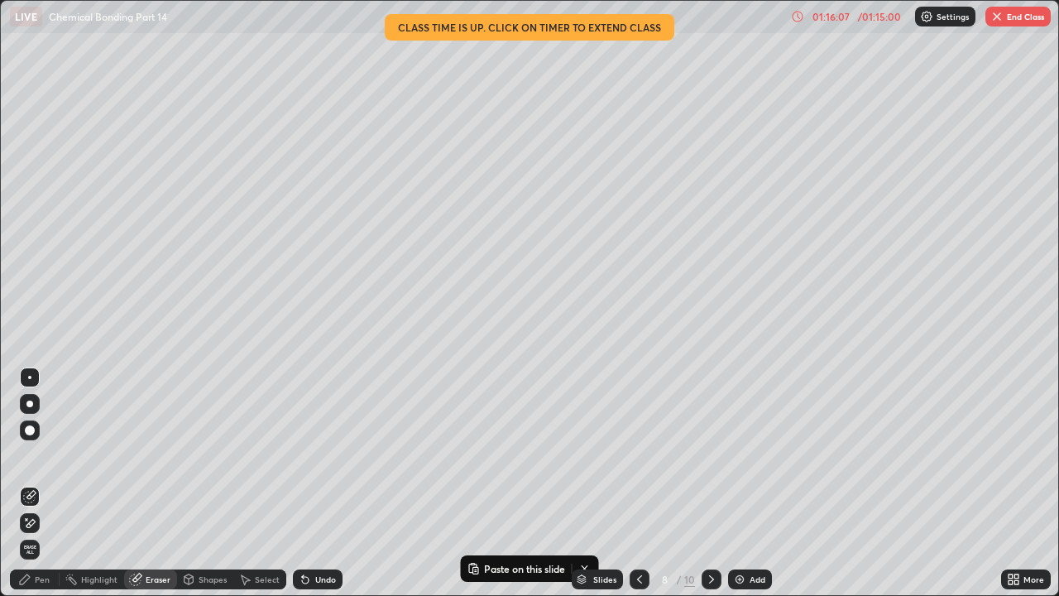
click at [44, 455] on div "Pen" at bounding box center [42, 579] width 15 height 8
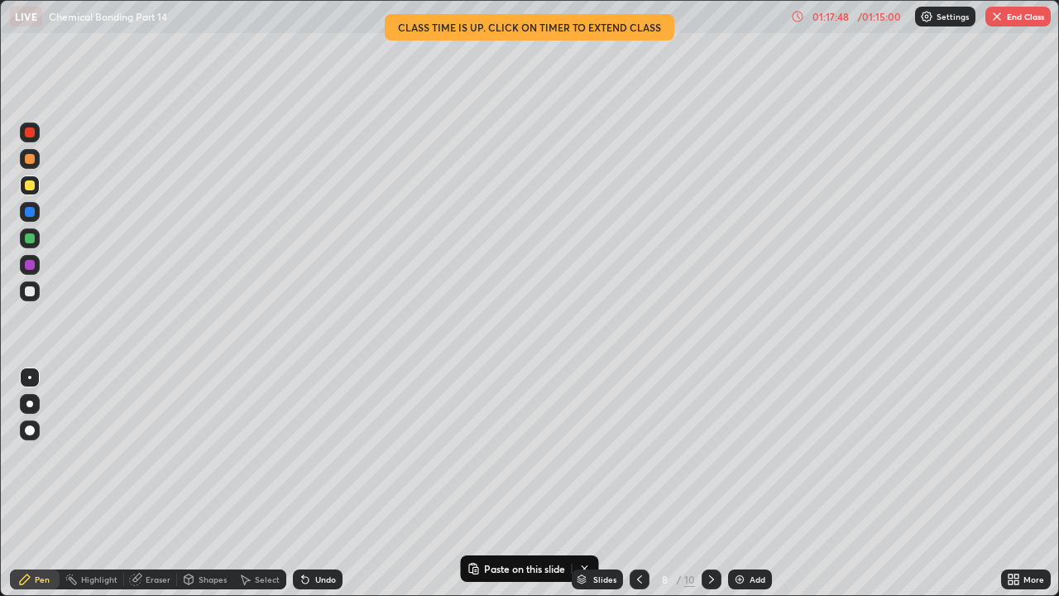
click at [30, 208] on div at bounding box center [30, 212] width 10 height 10
click at [31, 290] on div at bounding box center [30, 291] width 10 height 10
click at [319, 455] on div "Undo" at bounding box center [325, 579] width 21 height 8
click at [318, 455] on div "Undo" at bounding box center [318, 579] width 50 height 20
click at [316, 455] on div "Undo" at bounding box center [318, 579] width 50 height 20
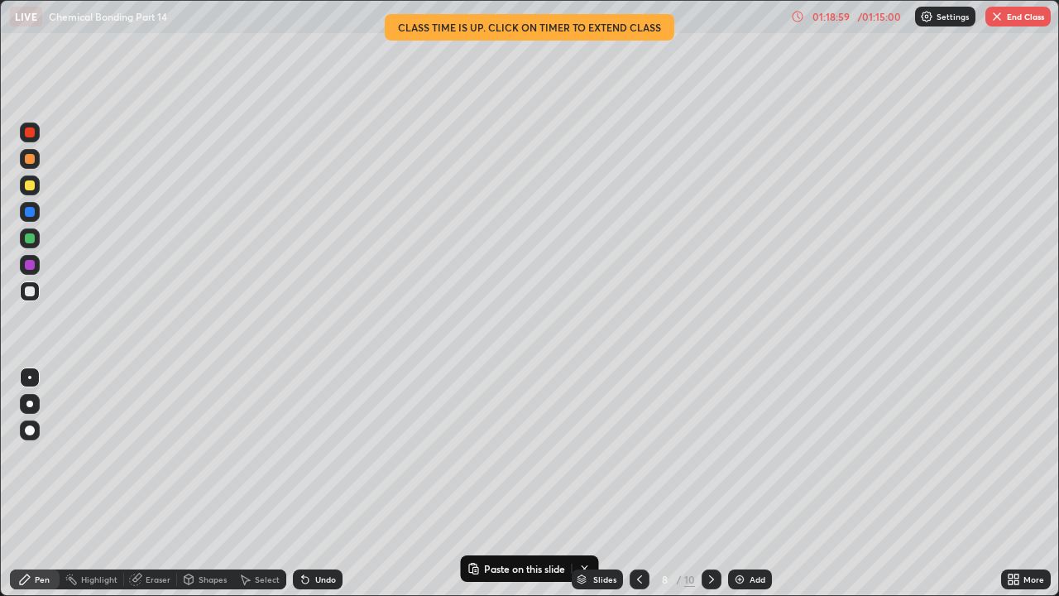
click at [312, 455] on div "Undo" at bounding box center [318, 579] width 50 height 20
click at [311, 455] on div "Undo" at bounding box center [318, 579] width 50 height 20
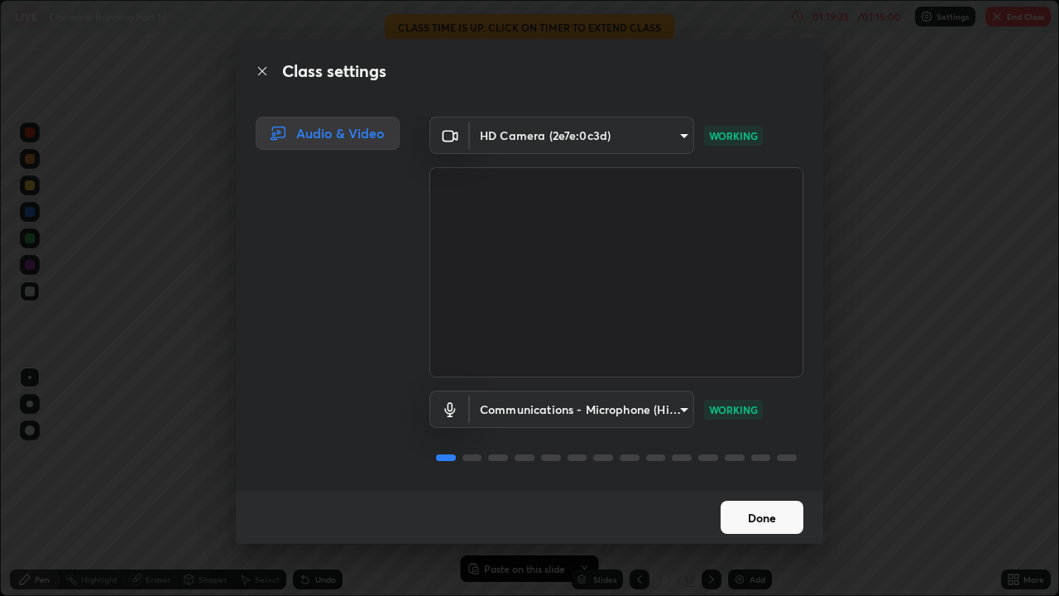
click at [778, 455] on button "Done" at bounding box center [761, 516] width 83 height 33
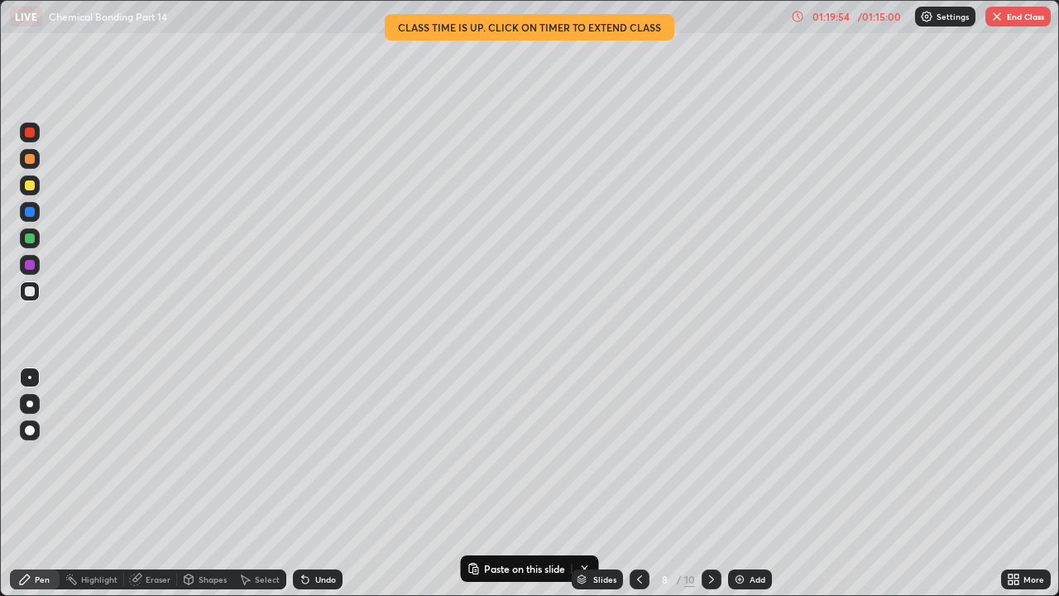
click at [155, 455] on div "Eraser" at bounding box center [158, 579] width 25 height 8
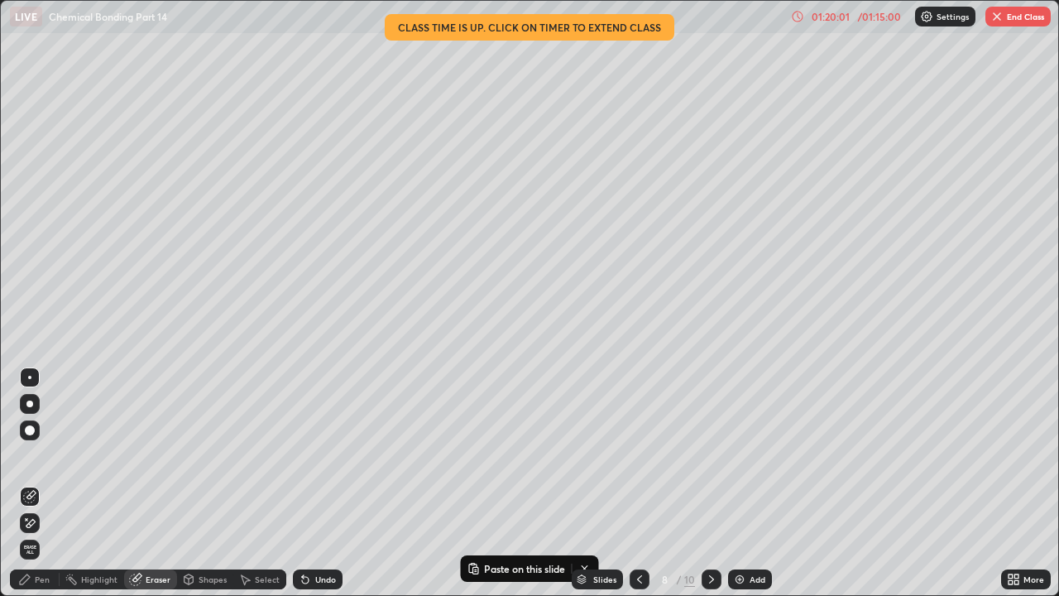
click at [1005, 18] on button "End Class" at bounding box center [1017, 17] width 65 height 20
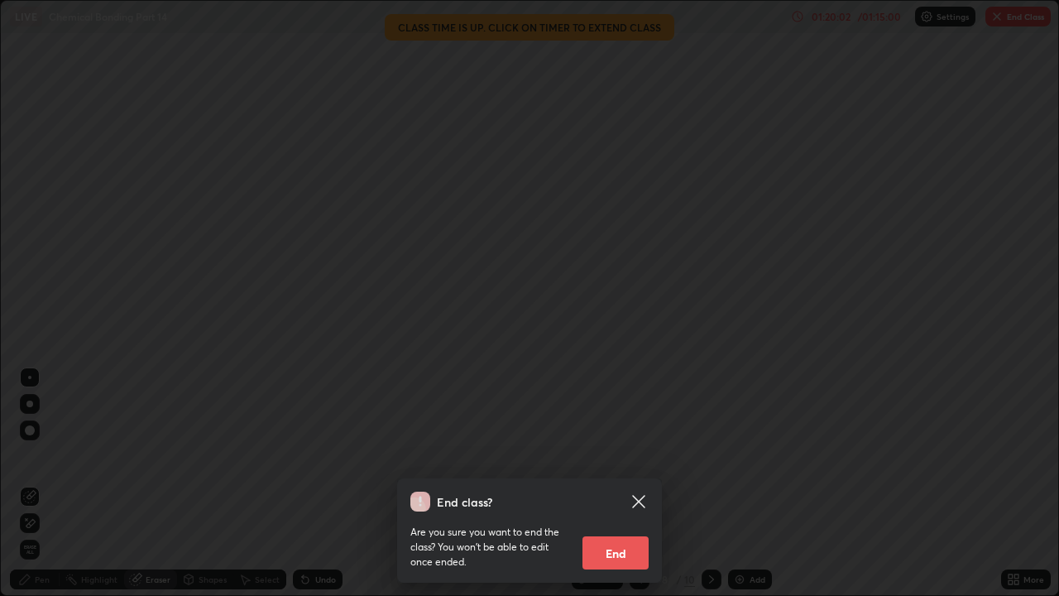
click at [620, 455] on button "End" at bounding box center [615, 552] width 66 height 33
